Goal: Feedback & Contribution: Submit feedback/report problem

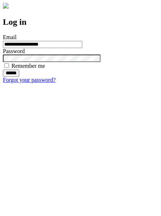
type input "**********"
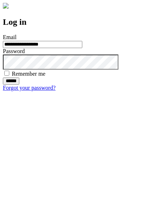
click at [19, 85] on input "******" at bounding box center [11, 80] width 16 height 7
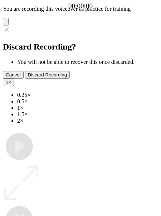
type input "**********"
